Goal: Information Seeking & Learning: Check status

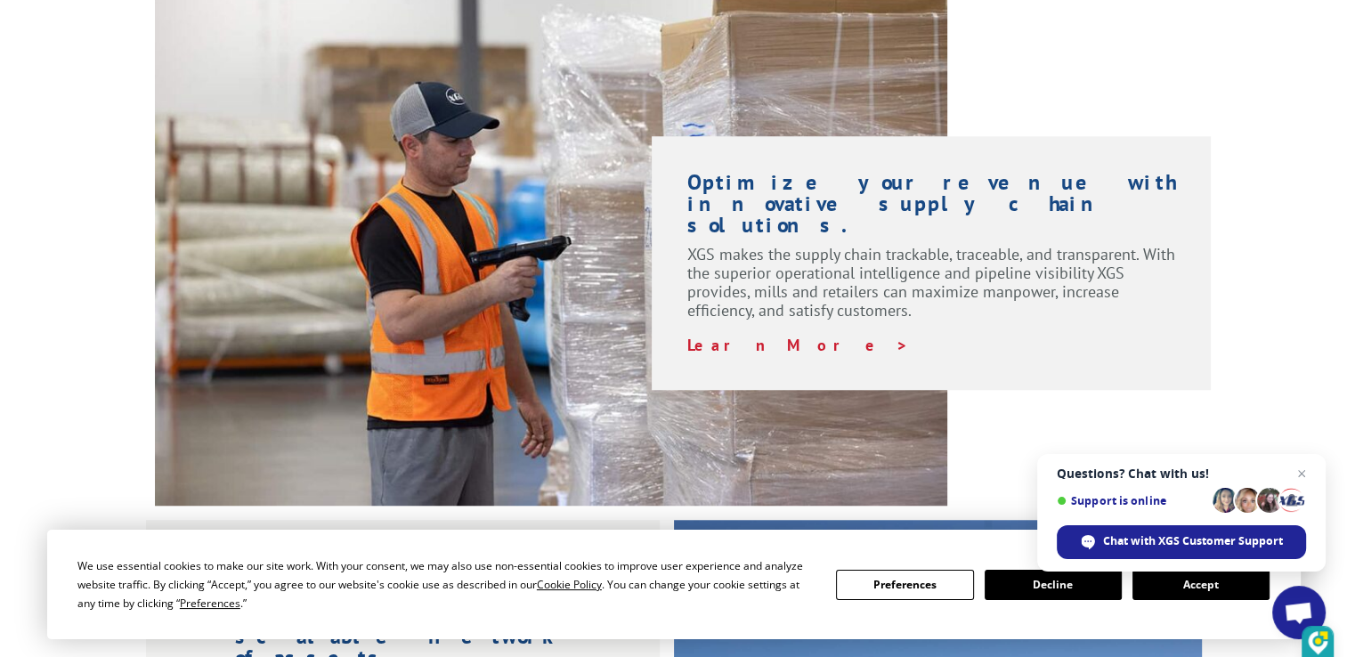
scroll to position [1335, 0]
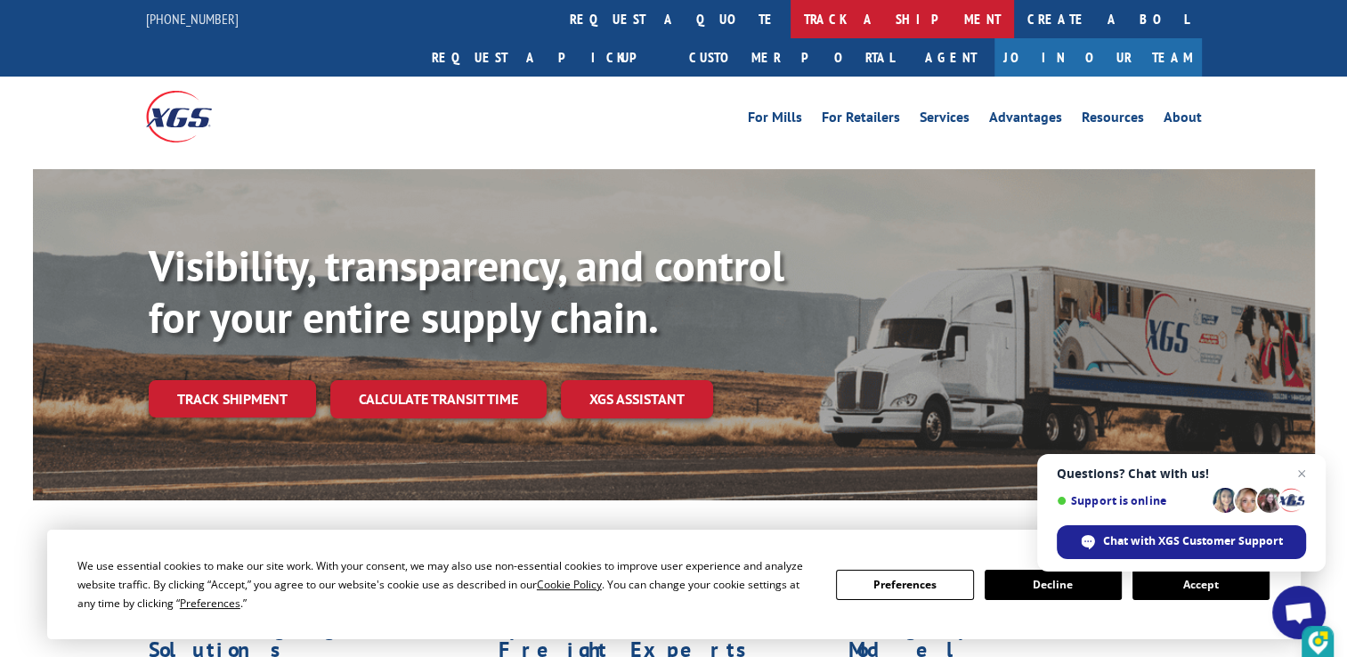
click at [791, 19] on link "track a shipment" at bounding box center [902, 19] width 223 height 38
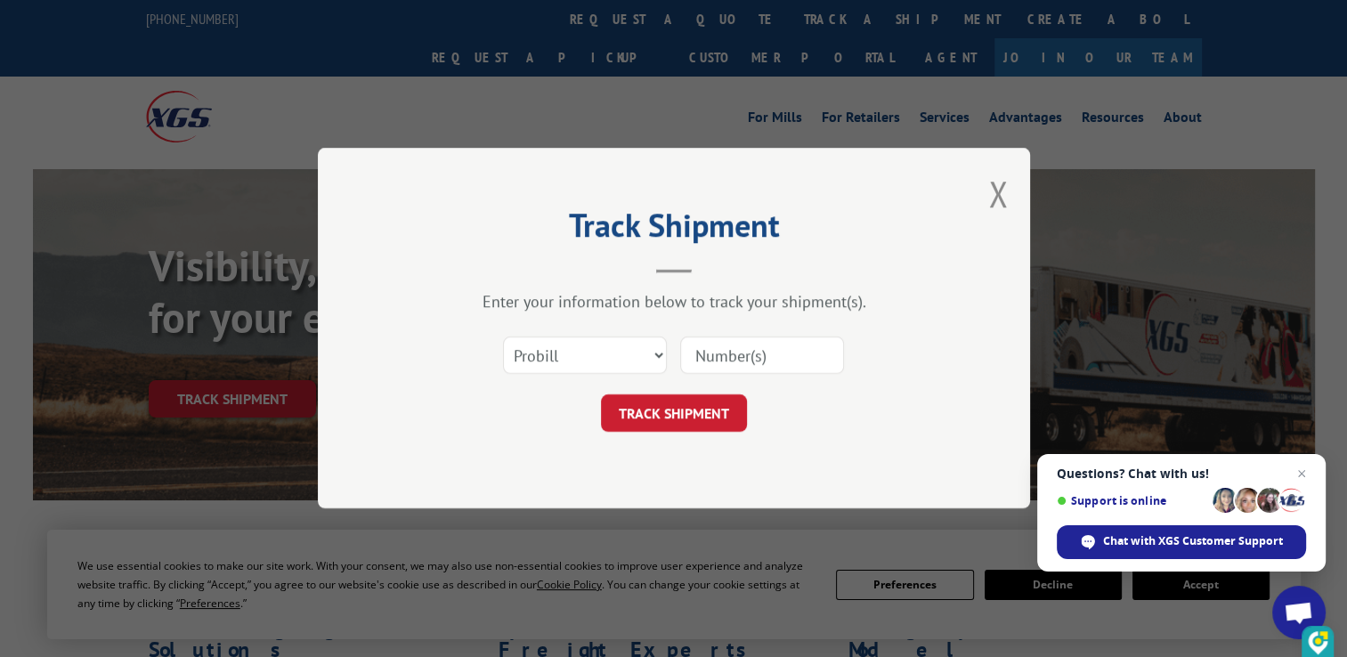
click at [730, 358] on input at bounding box center [762, 355] width 164 height 37
click at [729, 353] on input at bounding box center [762, 355] width 164 height 37
type input "17259559"
click at [694, 417] on button "TRACK SHIPMENT" at bounding box center [674, 413] width 146 height 37
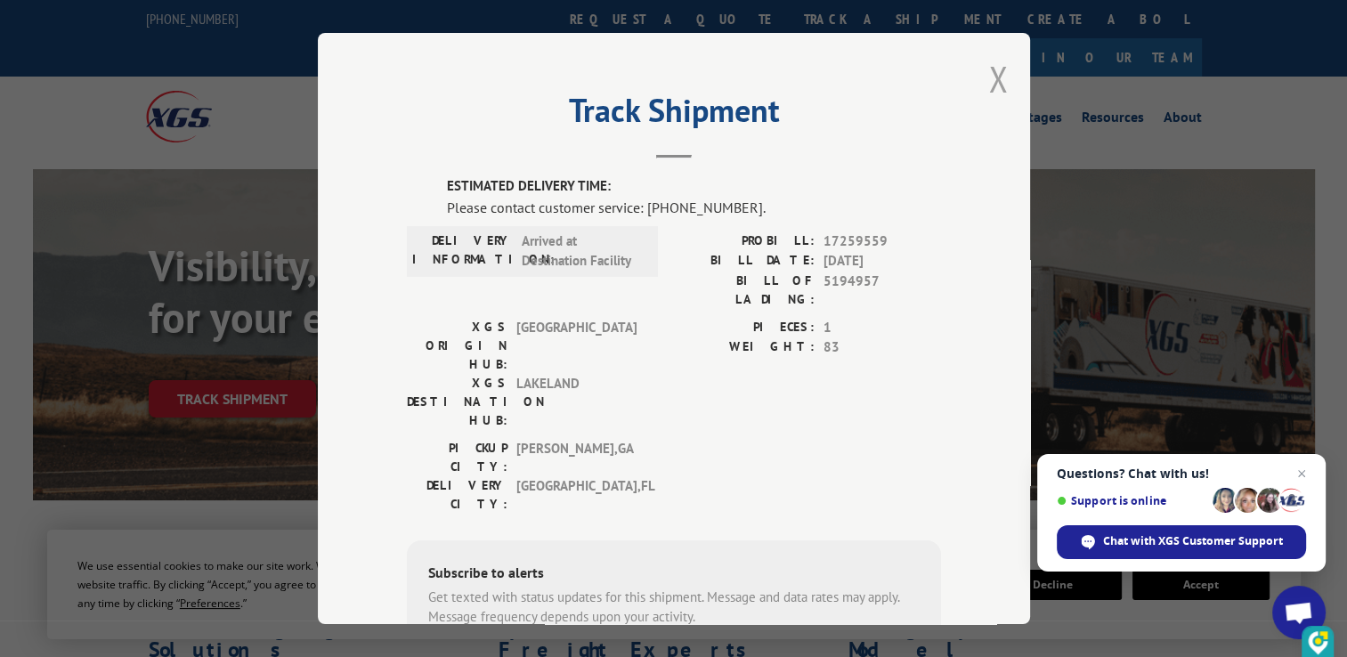
click at [994, 72] on button "Close modal" at bounding box center [998, 78] width 20 height 47
